Goal: Use online tool/utility: Utilize a website feature to perform a specific function

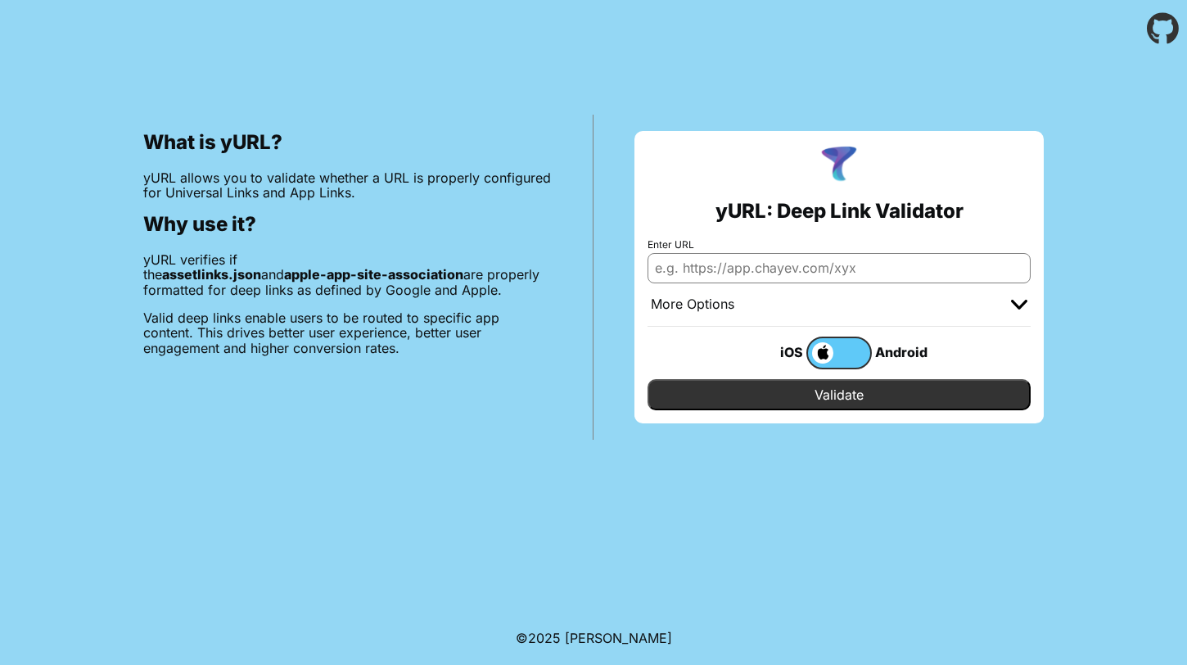
type input "o"
type input "[URL][DOMAIN_NAME]"
click at [868, 394] on input "Validate" at bounding box center [838, 394] width 383 height 31
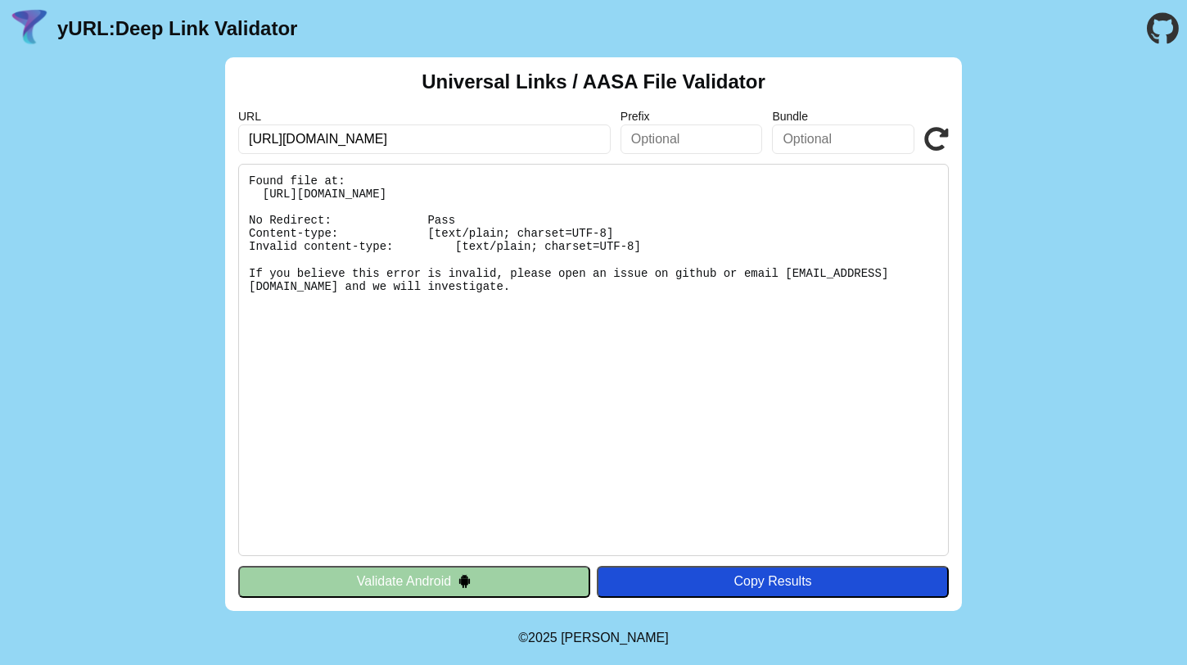
click at [454, 289] on pre "Found file at: https://open.clubparallele.fr/.well-known/apple-app-site-associa…" at bounding box center [593, 360] width 710 height 392
click at [454, 289] on pre "Found file at: [URL][DOMAIN_NAME] No Redirect: Pass Content-type: [text/plain; …" at bounding box center [593, 360] width 710 height 392
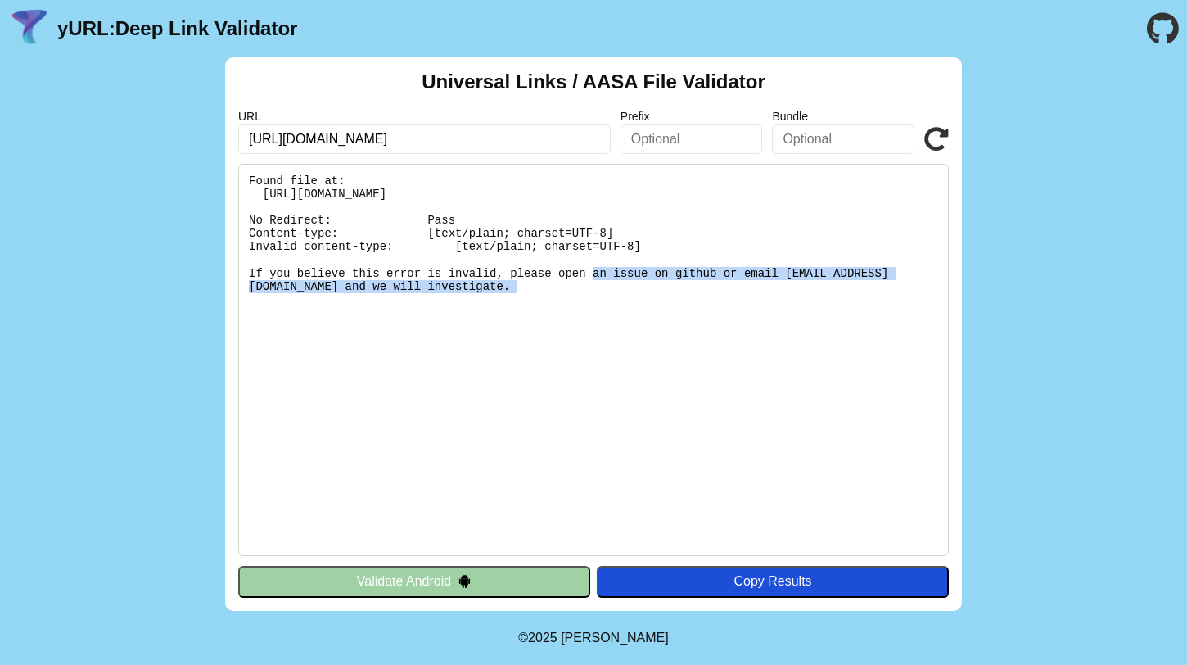
click at [454, 289] on pre "Found file at: [URL][DOMAIN_NAME] No Redirect: Pass Content-type: [text/plain; …" at bounding box center [593, 360] width 710 height 392
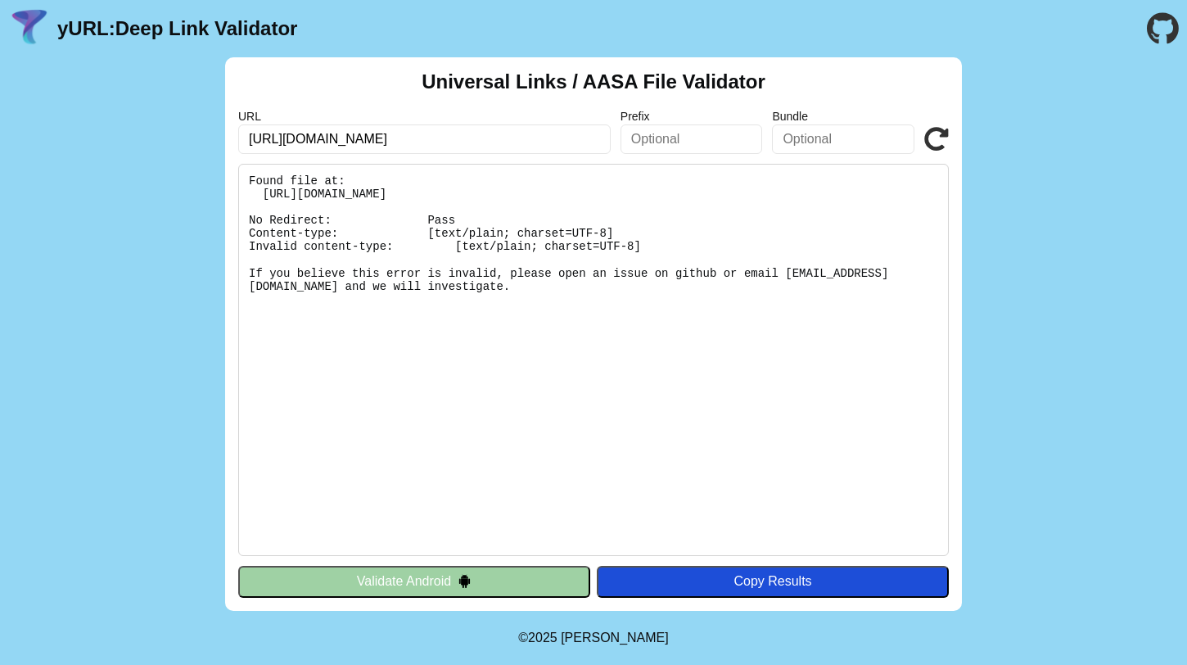
click at [373, 235] on pre "Found file at: https://open.clubparallele.fr/.well-known/apple-app-site-associa…" at bounding box center [593, 360] width 710 height 392
click at [523, 242] on pre "Found file at: https://open.clubparallele.fr/.well-known/apple-app-site-associa…" at bounding box center [593, 360] width 710 height 392
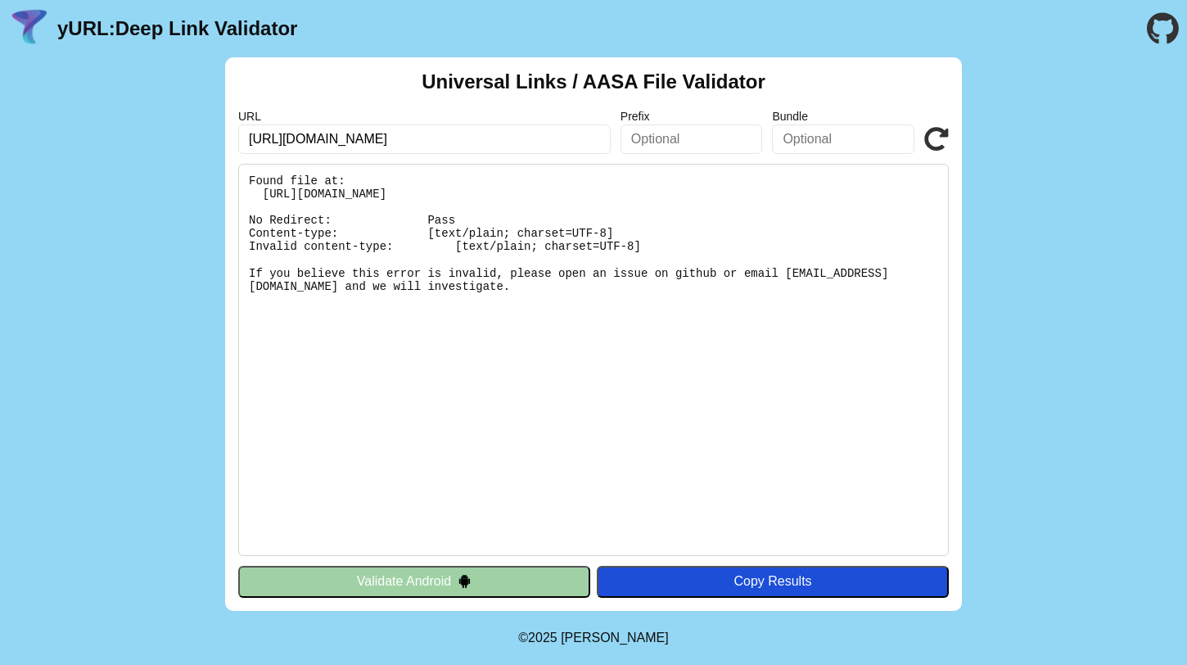
click at [489, 232] on pre "Found file at: https://open.clubparallele.fr/.well-known/apple-app-site-associa…" at bounding box center [593, 360] width 710 height 392
copy pre "Content-type: [text/plain; charset=UTF-8]"
click at [530, 272] on pre "Found file at: https://open.clubparallele.fr/.well-known/apple-app-site-associa…" at bounding box center [593, 360] width 710 height 392
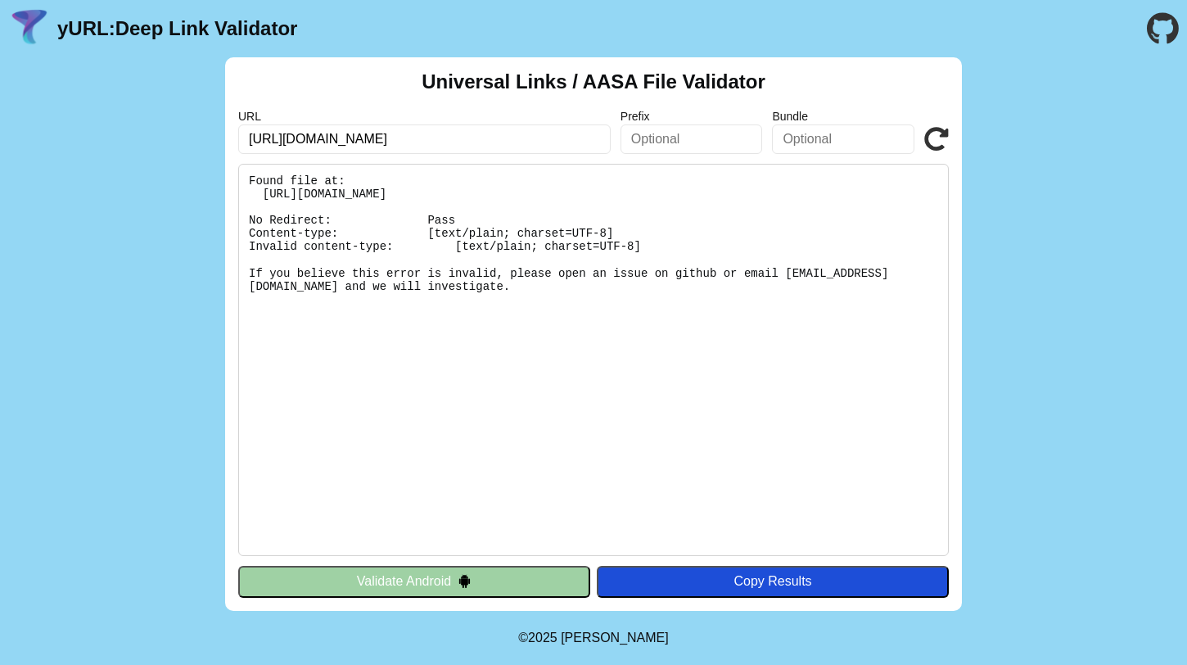
click at [511, 576] on button "Validate Android" at bounding box center [414, 581] width 352 height 31
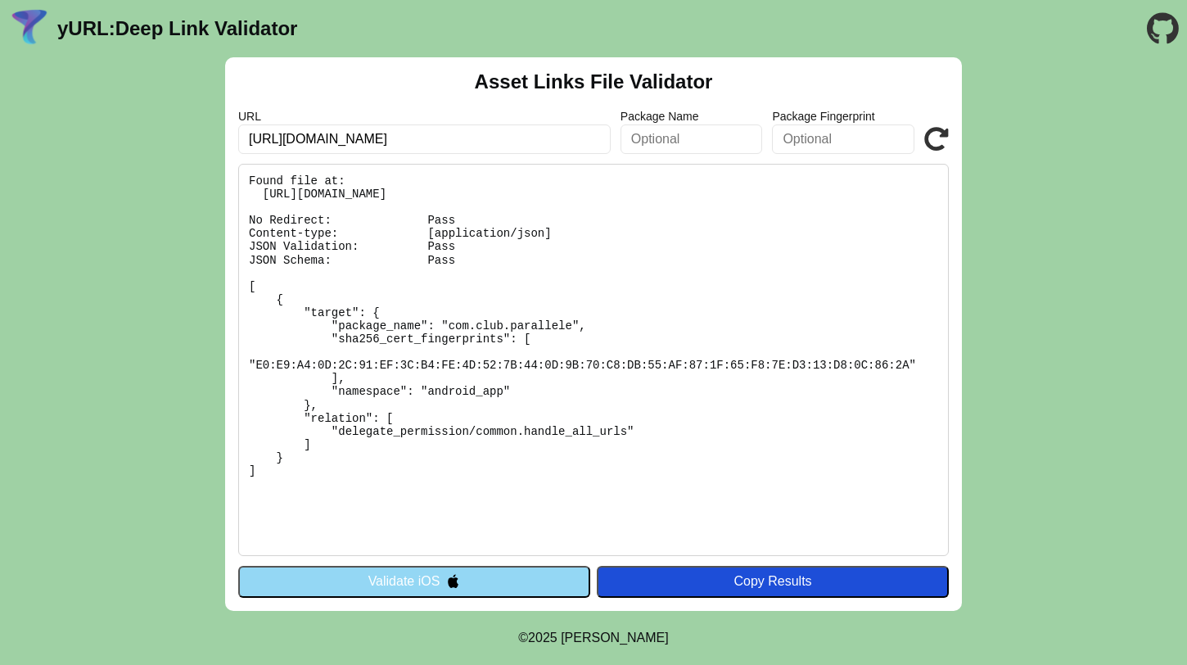
click at [516, 582] on button "Validate iOS" at bounding box center [414, 581] width 352 height 31
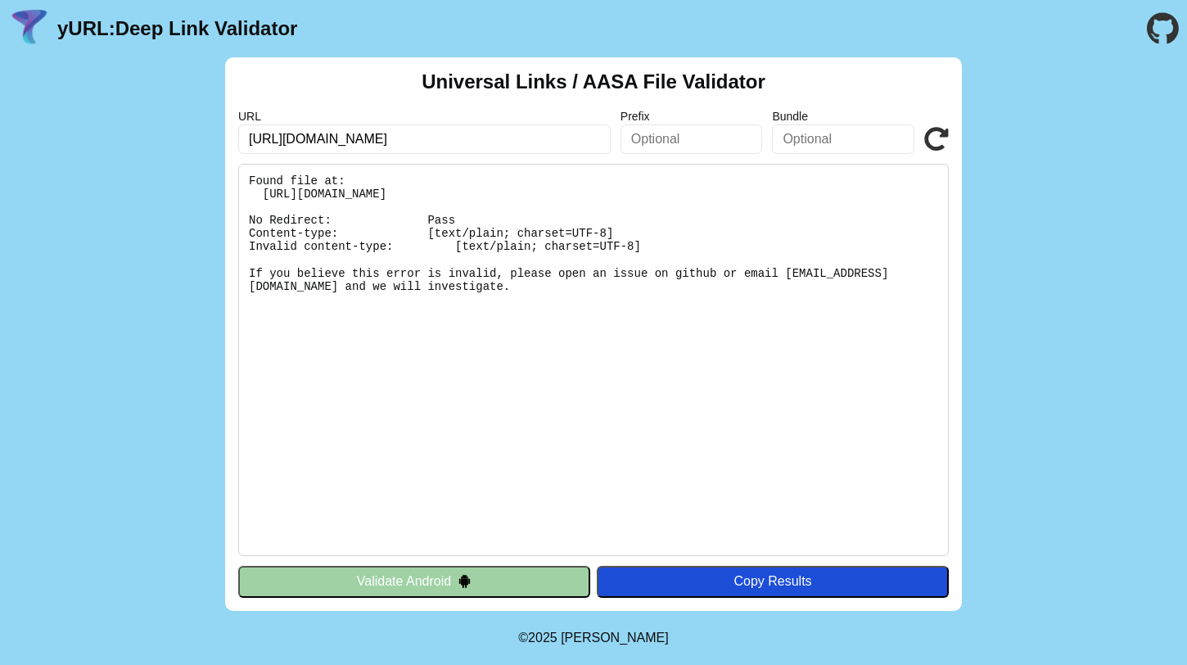
click at [516, 582] on button "Validate Android" at bounding box center [414, 581] width 352 height 31
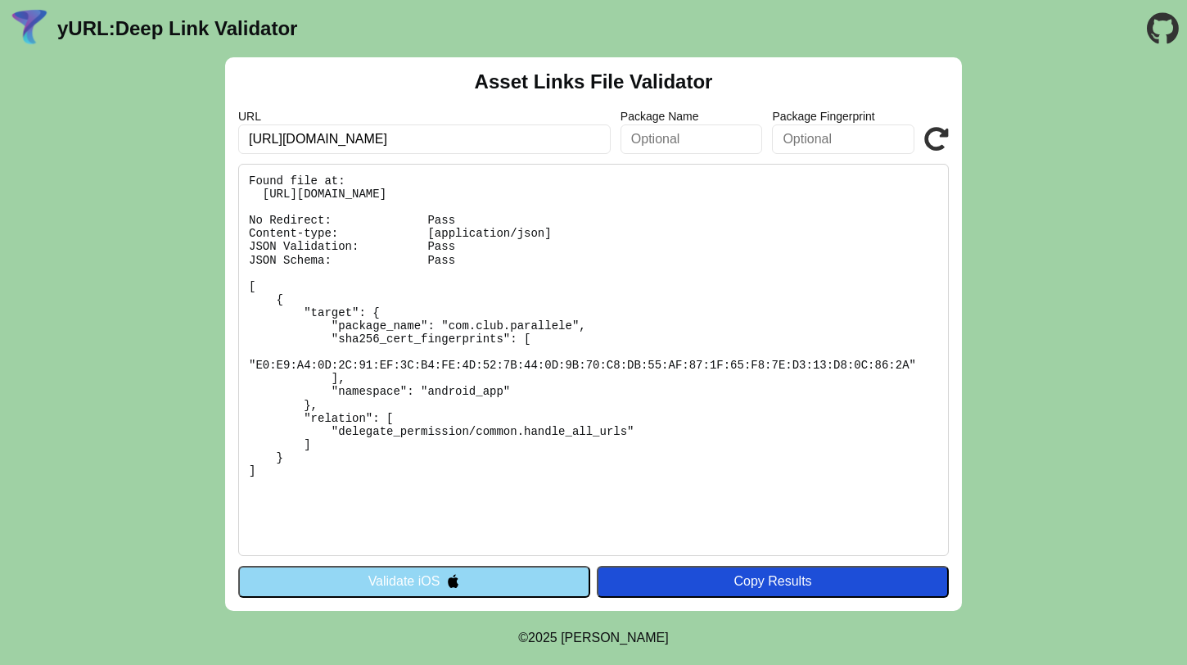
click at [516, 582] on button "Validate iOS" at bounding box center [414, 581] width 352 height 31
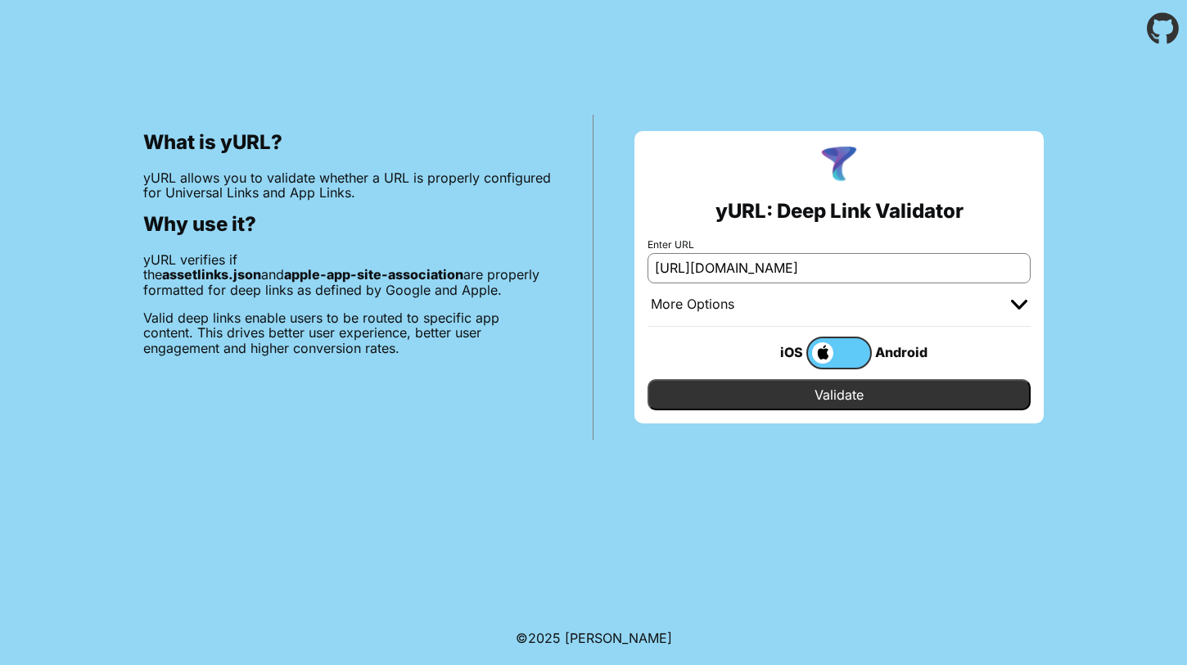
click at [726, 305] on div "More Options" at bounding box center [692, 304] width 83 height 16
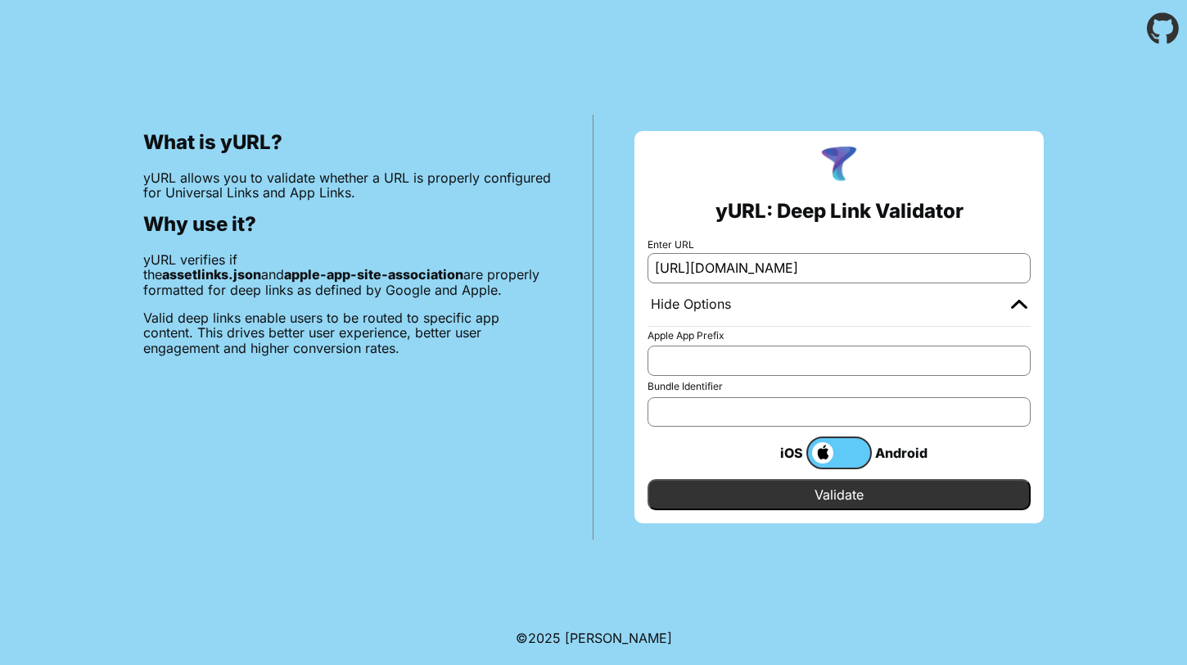
click at [689, 414] on input "Bundle Identifier" at bounding box center [838, 411] width 383 height 29
